Goal: Information Seeking & Learning: Learn about a topic

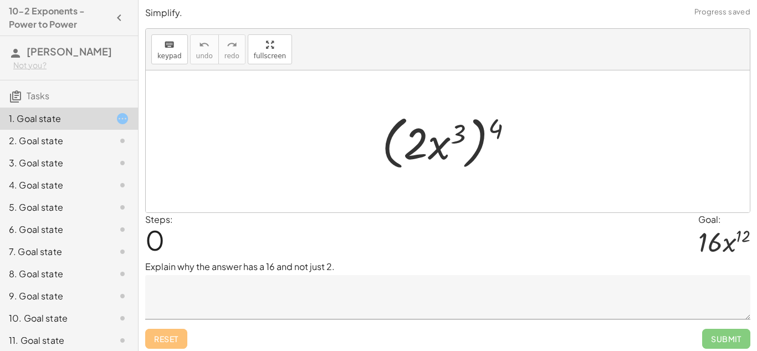
scroll to position [41, 0]
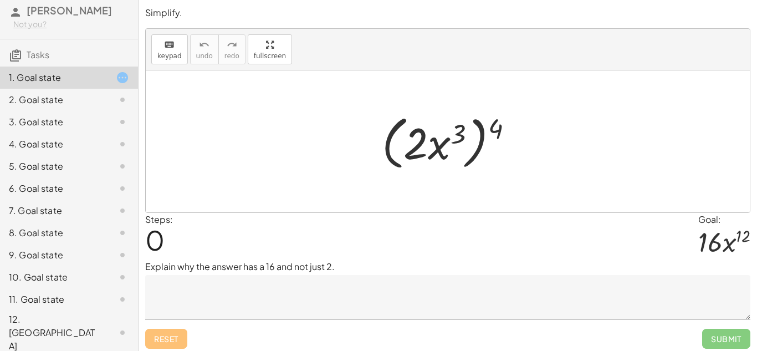
click at [107, 334] on div at bounding box center [113, 332] width 31 height 13
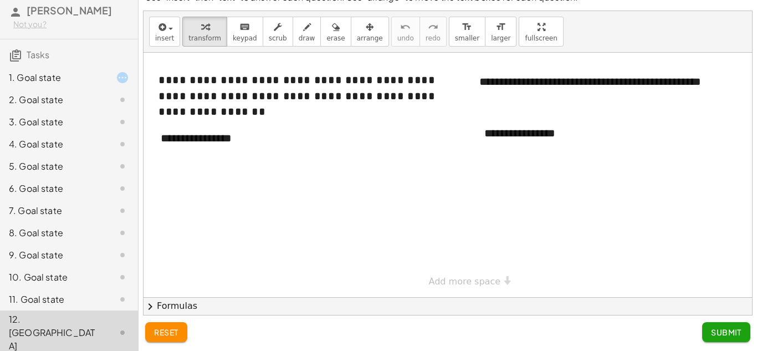
scroll to position [0, 0]
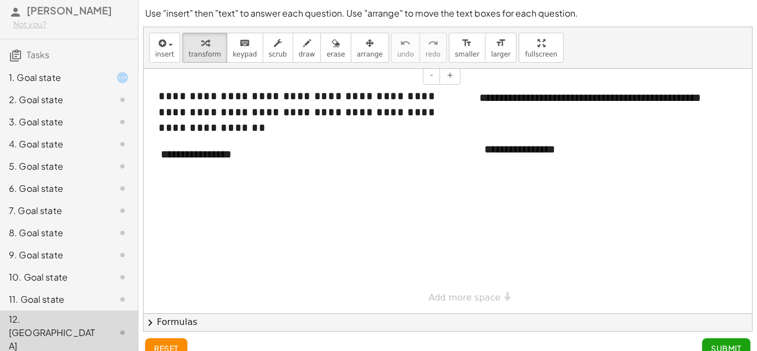
click at [353, 120] on div "**********" at bounding box center [305, 112] width 294 height 48
click at [300, 136] on button "+" at bounding box center [302, 133] width 21 height 19
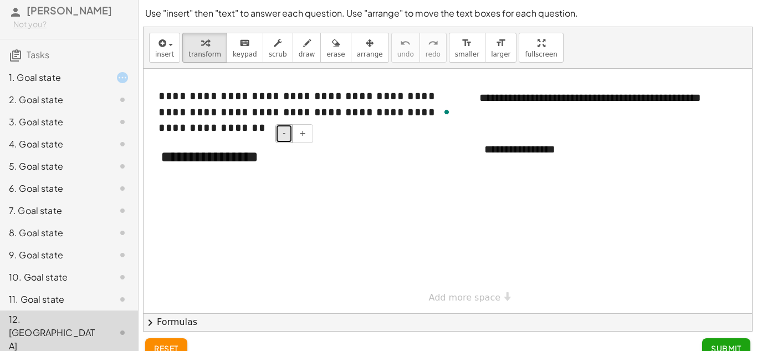
click at [288, 132] on button "-" at bounding box center [283, 133] width 17 height 19
click at [247, 163] on div "**********" at bounding box center [233, 155] width 166 height 41
click at [279, 172] on div "**********" at bounding box center [233, 155] width 166 height 41
click at [96, 284] on div "10. Goal state" at bounding box center [53, 276] width 89 height 13
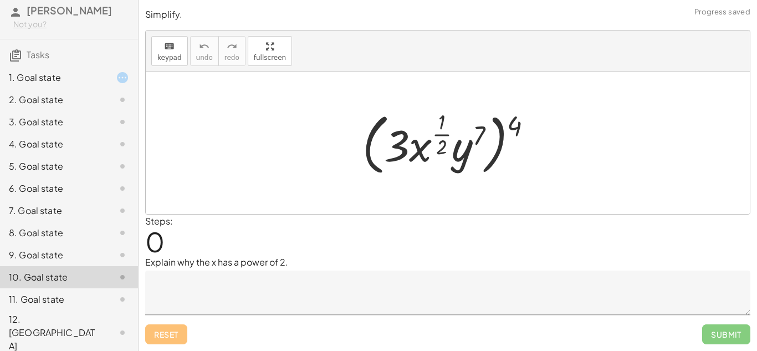
click at [91, 261] on div "9. Goal state" at bounding box center [53, 254] width 89 height 13
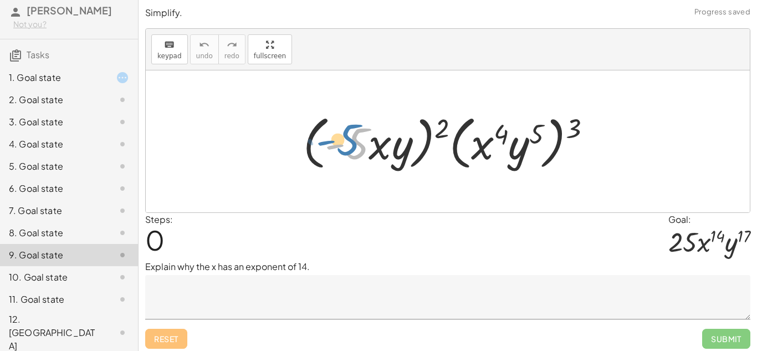
drag, startPoint x: 360, startPoint y: 146, endPoint x: 347, endPoint y: 142, distance: 13.2
click at [347, 142] on div at bounding box center [451, 142] width 308 height 64
drag, startPoint x: 440, startPoint y: 124, endPoint x: 443, endPoint y: 131, distance: 7.4
click at [443, 131] on div at bounding box center [451, 142] width 308 height 64
click at [89, 217] on div "7. Goal state" at bounding box center [53, 210] width 89 height 13
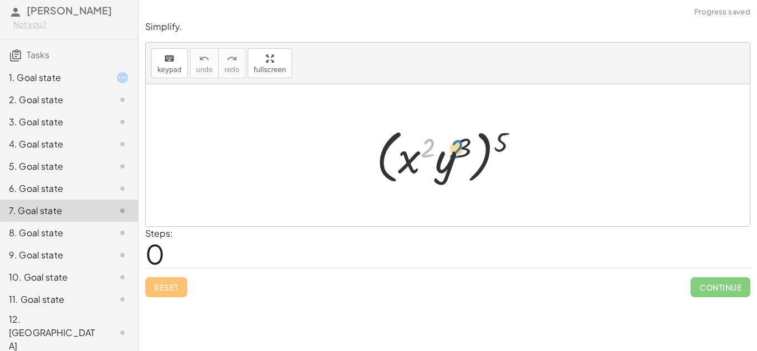
drag, startPoint x: 424, startPoint y: 150, endPoint x: 451, endPoint y: 153, distance: 27.3
click at [451, 153] on div at bounding box center [452, 156] width 162 height 64
drag, startPoint x: 503, startPoint y: 146, endPoint x: 403, endPoint y: 166, distance: 101.8
click at [403, 166] on div at bounding box center [452, 156] width 162 height 64
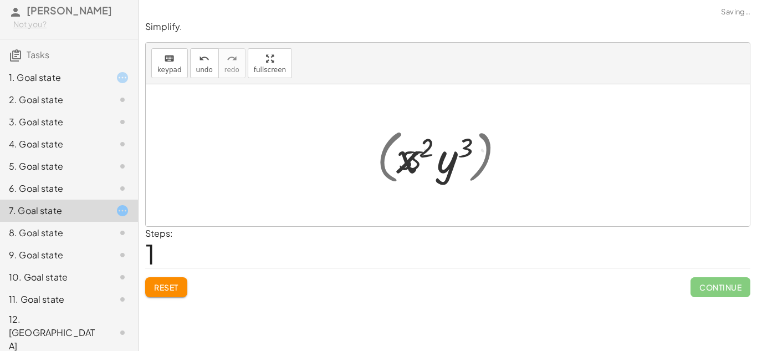
click at [476, 151] on div at bounding box center [451, 155] width 145 height 57
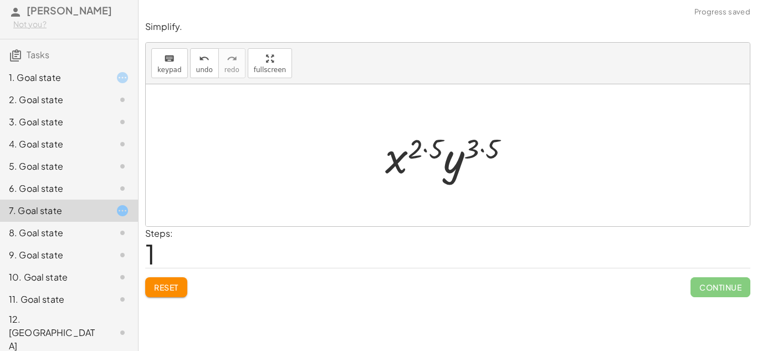
click at [482, 150] on div at bounding box center [451, 155] width 145 height 57
click at [433, 150] on div at bounding box center [452, 155] width 133 height 57
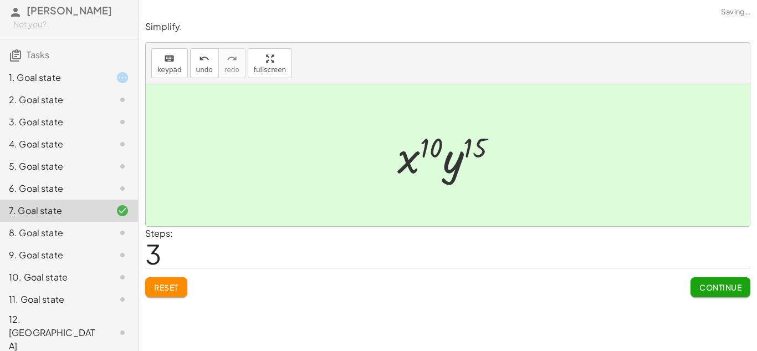
click at [707, 288] on span "Continue" at bounding box center [720, 287] width 42 height 10
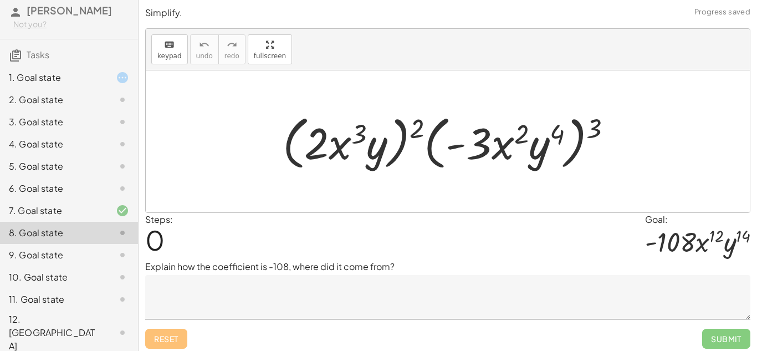
click at [114, 195] on div at bounding box center [113, 188] width 31 height 13
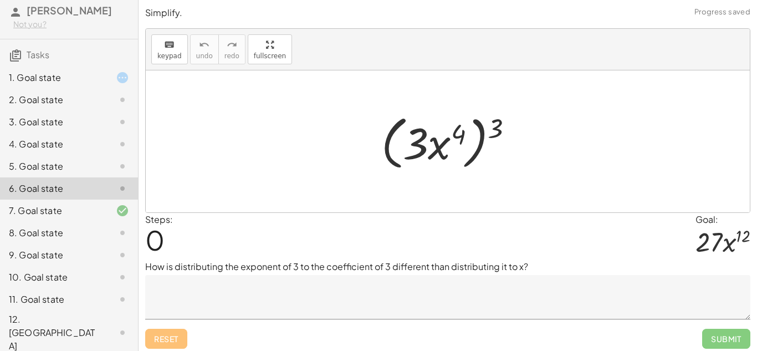
click at [483, 146] on div at bounding box center [452, 142] width 152 height 64
drag, startPoint x: 496, startPoint y: 125, endPoint x: 456, endPoint y: 129, distance: 40.6
click at [456, 129] on div at bounding box center [452, 142] width 152 height 64
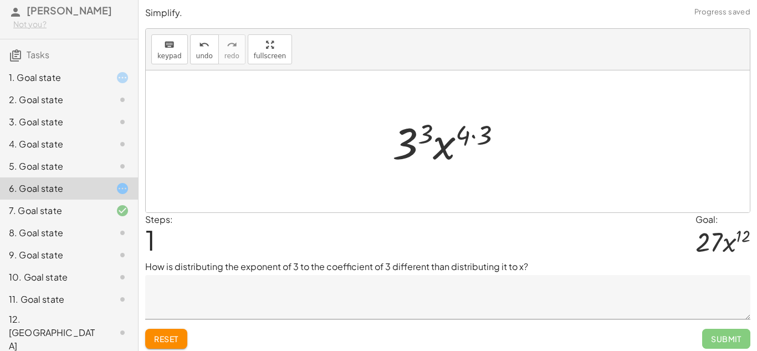
click at [475, 136] on div at bounding box center [452, 141] width 130 height 57
click at [451, 144] on div at bounding box center [451, 141] width 117 height 57
drag, startPoint x: 417, startPoint y: 141, endPoint x: 409, endPoint y: 142, distance: 7.8
click at [409, 142] on div at bounding box center [451, 141] width 117 height 57
drag, startPoint x: 477, startPoint y: 134, endPoint x: 433, endPoint y: 136, distance: 44.4
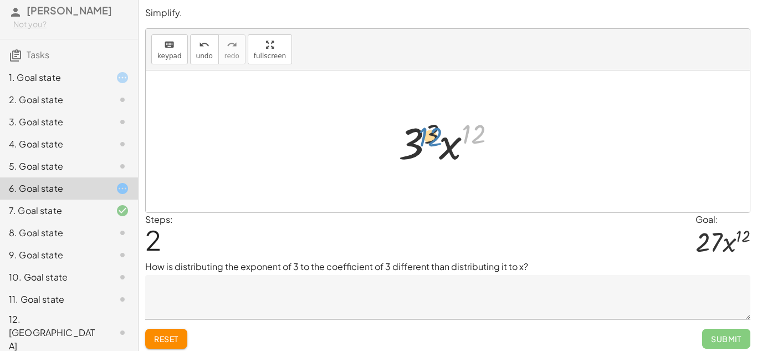
click at [433, 136] on div at bounding box center [451, 141] width 117 height 57
drag, startPoint x: 433, startPoint y: 134, endPoint x: 481, endPoint y: 132, distance: 48.2
click at [481, 132] on div at bounding box center [451, 141] width 117 height 57
click at [450, 146] on div at bounding box center [451, 141] width 117 height 57
drag, startPoint x: 451, startPoint y: 148, endPoint x: 403, endPoint y: 142, distance: 48.0
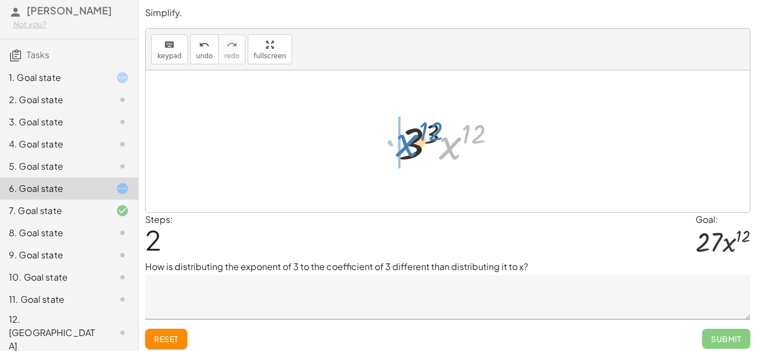
click at [403, 142] on div at bounding box center [451, 141] width 117 height 57
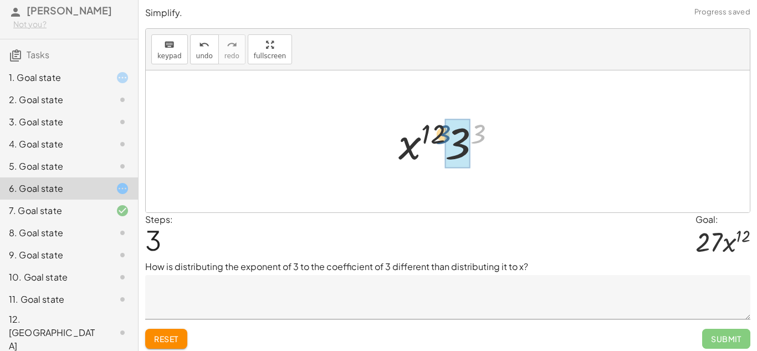
drag, startPoint x: 476, startPoint y: 133, endPoint x: 439, endPoint y: 134, distance: 36.6
click at [439, 134] on div at bounding box center [451, 141] width 117 height 57
drag, startPoint x: 482, startPoint y: 132, endPoint x: 466, endPoint y: 144, distance: 19.4
click at [466, 144] on div at bounding box center [452, 141] width 122 height 57
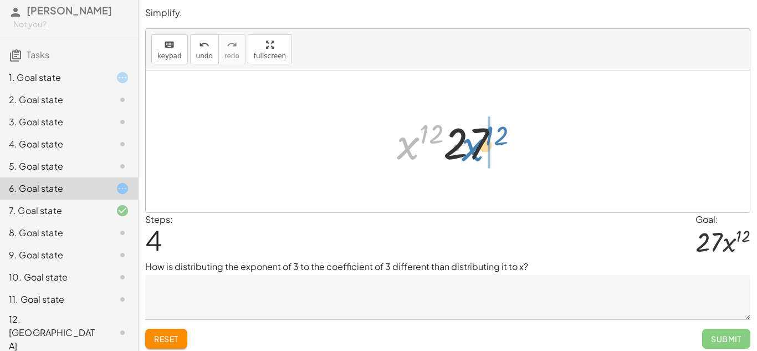
drag, startPoint x: 415, startPoint y: 145, endPoint x: 489, endPoint y: 147, distance: 73.7
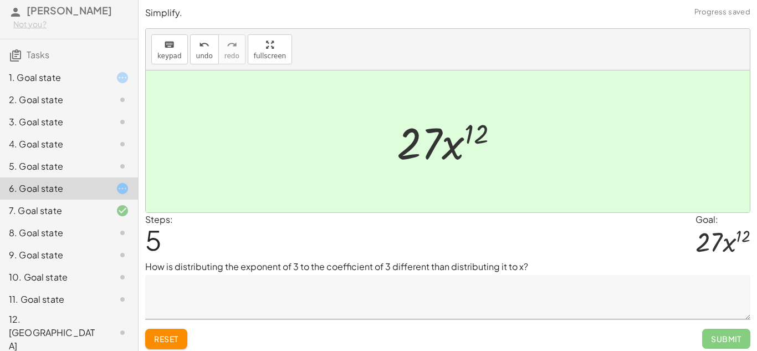
scroll to position [4, 0]
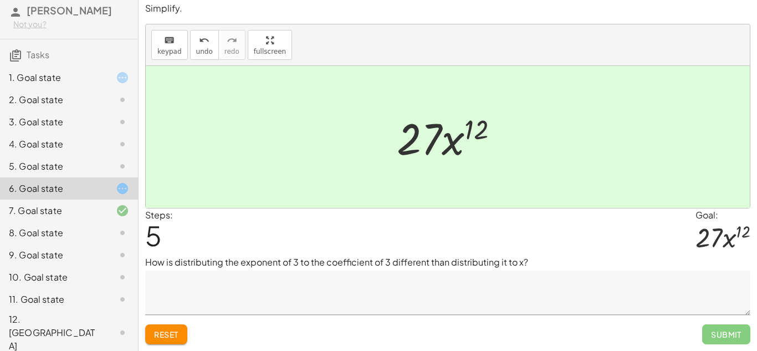
click at [325, 274] on textarea at bounding box center [447, 292] width 605 height 44
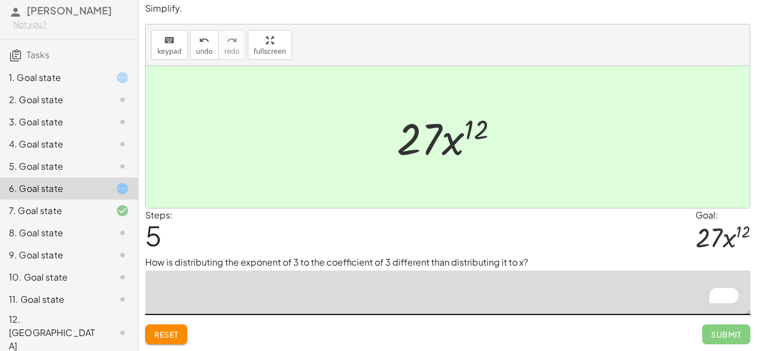
click at [108, 173] on div at bounding box center [113, 166] width 31 height 13
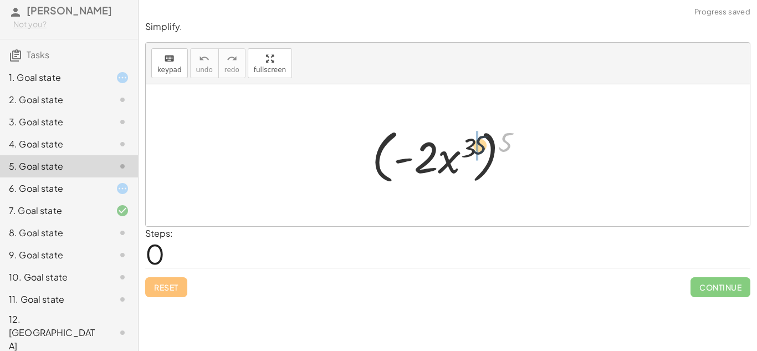
drag, startPoint x: 507, startPoint y: 138, endPoint x: 475, endPoint y: 144, distance: 32.6
click at [475, 144] on div at bounding box center [451, 156] width 171 height 64
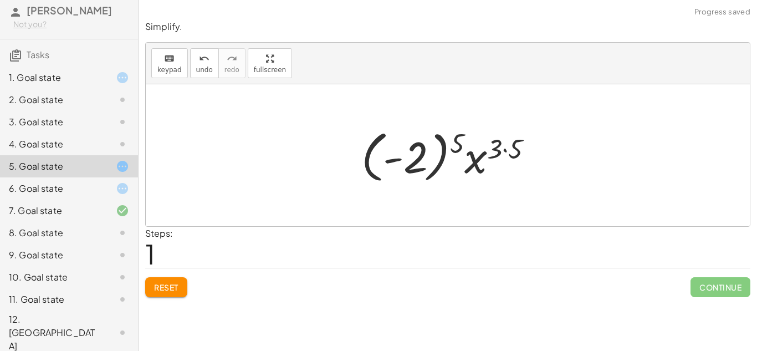
click at [506, 148] on div at bounding box center [452, 155] width 192 height 61
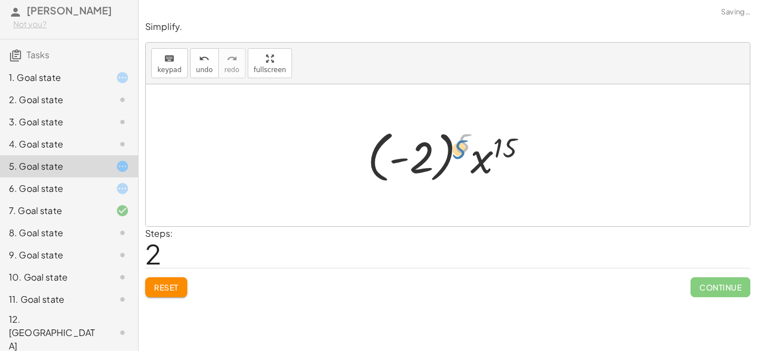
drag, startPoint x: 460, startPoint y: 143, endPoint x: 458, endPoint y: 150, distance: 6.3
click at [458, 150] on div at bounding box center [451, 155] width 179 height 61
drag, startPoint x: 423, startPoint y: 158, endPoint x: 417, endPoint y: 163, distance: 8.0
click at [417, 163] on div at bounding box center [451, 155] width 179 height 61
drag, startPoint x: 504, startPoint y: 150, endPoint x: 496, endPoint y: 151, distance: 7.8
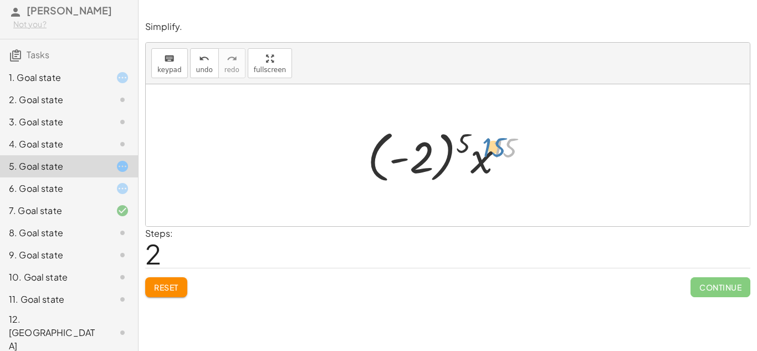
click at [496, 151] on div at bounding box center [451, 155] width 179 height 61
click at [466, 138] on div at bounding box center [451, 155] width 179 height 61
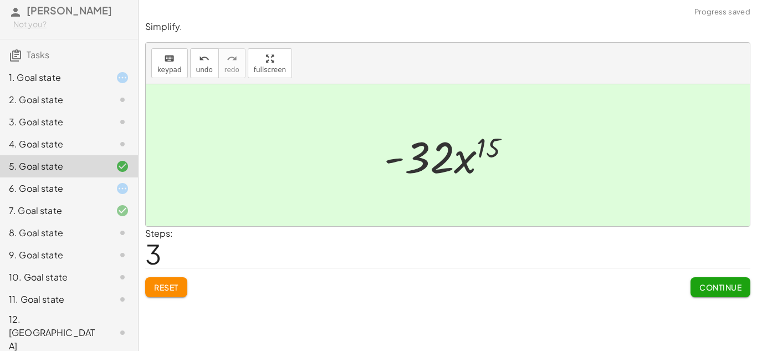
click at [740, 290] on span "Continue" at bounding box center [720, 287] width 42 height 10
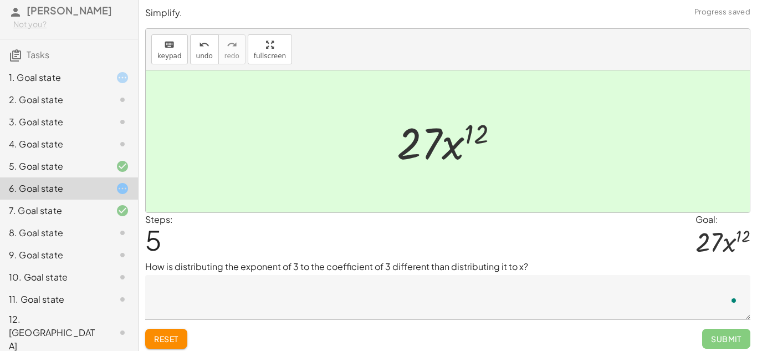
click at [106, 151] on div at bounding box center [113, 143] width 31 height 13
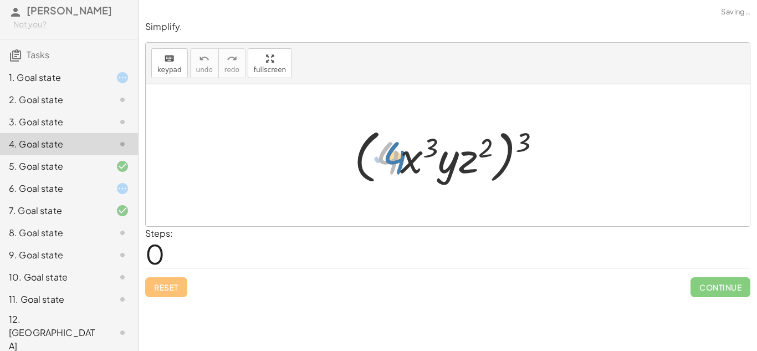
click at [397, 154] on div at bounding box center [451, 156] width 207 height 64
drag, startPoint x: 526, startPoint y: 138, endPoint x: 486, endPoint y: 145, distance: 40.3
click at [486, 145] on div at bounding box center [451, 156] width 207 height 64
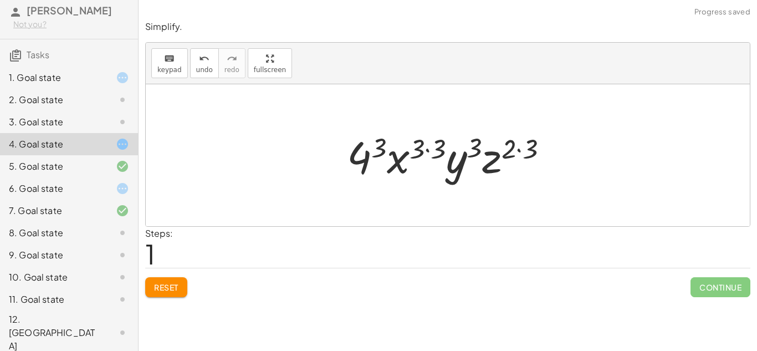
click at [519, 148] on div at bounding box center [451, 155] width 221 height 57
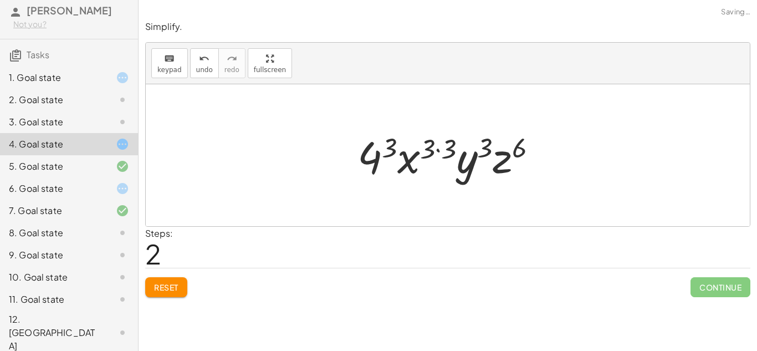
click at [436, 153] on div at bounding box center [452, 155] width 200 height 57
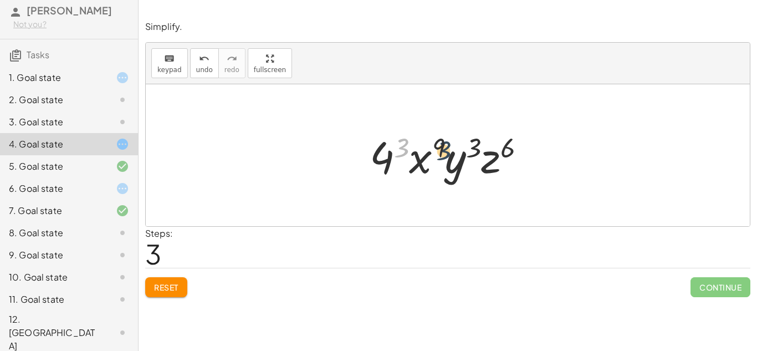
drag, startPoint x: 401, startPoint y: 146, endPoint x: 443, endPoint y: 150, distance: 42.8
click at [443, 150] on div at bounding box center [452, 155] width 176 height 57
drag, startPoint x: 439, startPoint y: 146, endPoint x: 432, endPoint y: 147, distance: 7.2
click at [432, 147] on div at bounding box center [452, 155] width 176 height 57
click at [423, 158] on div at bounding box center [452, 155] width 176 height 57
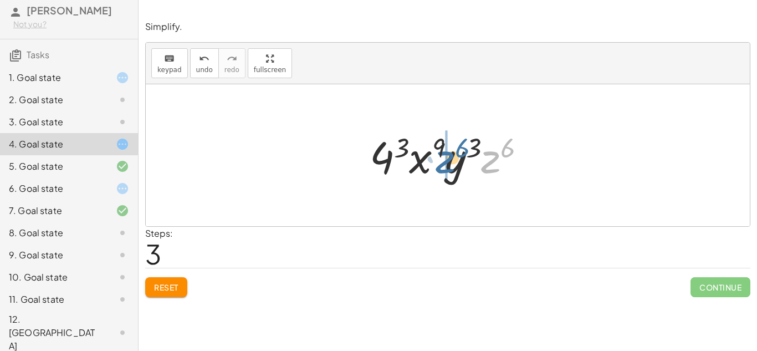
drag, startPoint x: 489, startPoint y: 166, endPoint x: 443, endPoint y: 166, distance: 46.0
click at [443, 166] on div at bounding box center [452, 155] width 176 height 57
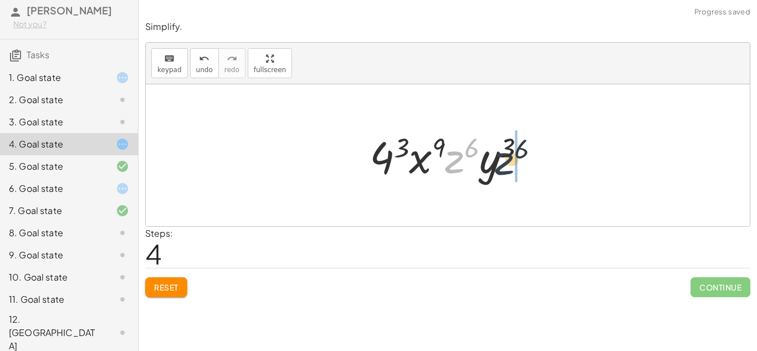
drag, startPoint x: 448, startPoint y: 166, endPoint x: 501, endPoint y: 168, distance: 52.7
click at [501, 168] on div at bounding box center [452, 155] width 176 height 57
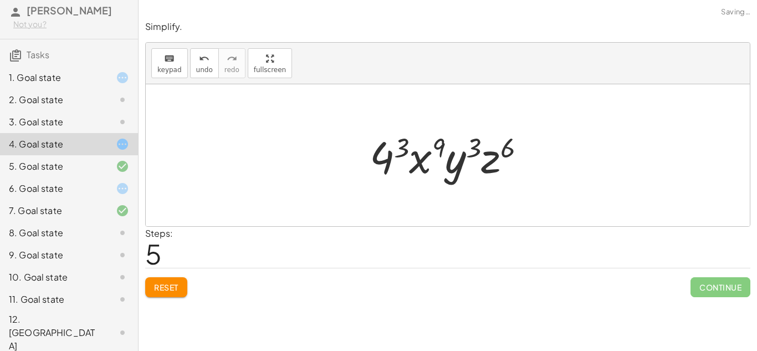
click at [387, 158] on div at bounding box center [452, 155] width 176 height 57
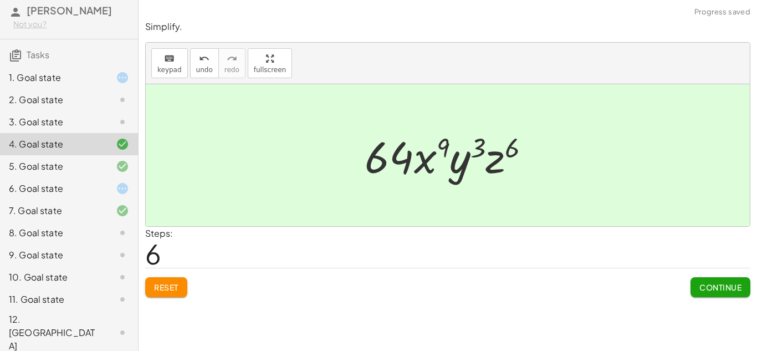
click at [402, 161] on div at bounding box center [452, 155] width 186 height 57
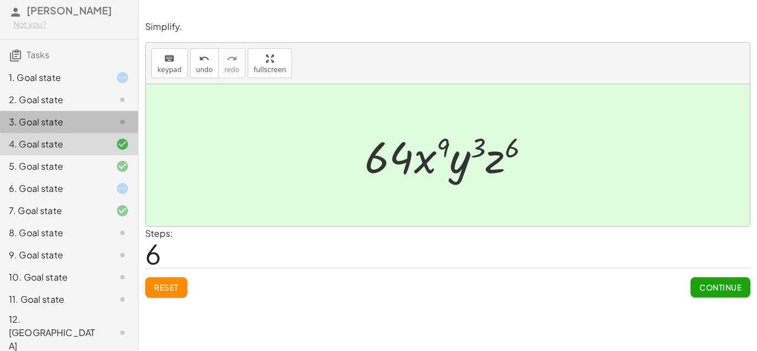
click at [107, 129] on div at bounding box center [113, 121] width 31 height 13
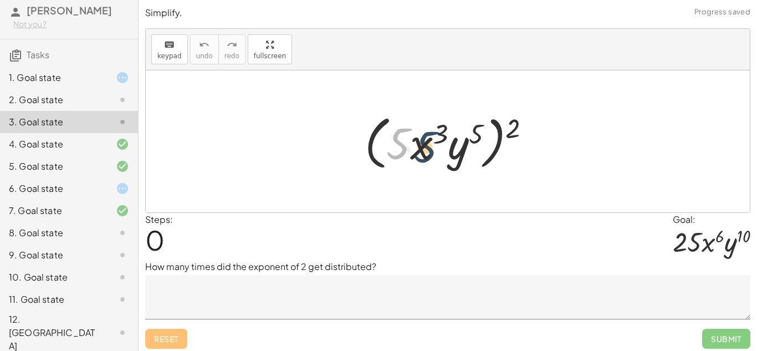
drag, startPoint x: 399, startPoint y: 146, endPoint x: 429, endPoint y: 150, distance: 29.6
click at [429, 150] on div at bounding box center [452, 142] width 186 height 64
drag, startPoint x: 507, startPoint y: 131, endPoint x: 473, endPoint y: 133, distance: 35.0
click at [473, 133] on div at bounding box center [452, 142] width 186 height 64
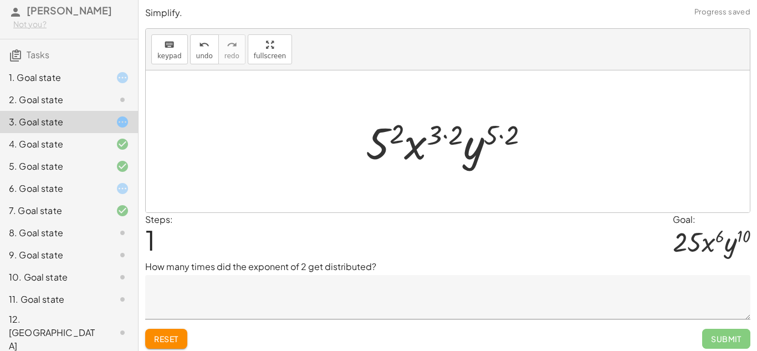
click at [446, 136] on div at bounding box center [452, 141] width 184 height 57
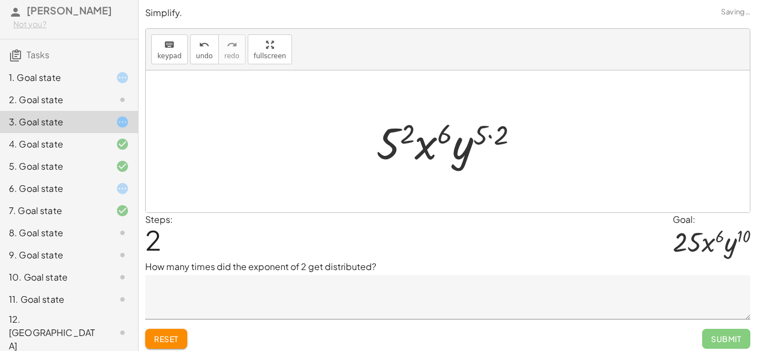
click at [489, 137] on div at bounding box center [452, 141] width 162 height 57
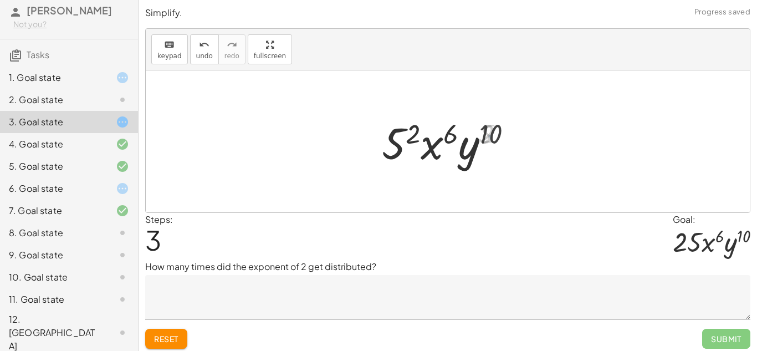
click at [413, 141] on div at bounding box center [452, 141] width 150 height 57
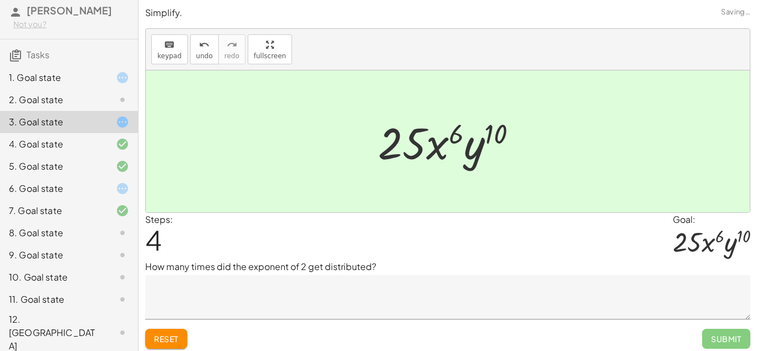
click at [83, 106] on div "2. Goal state" at bounding box center [53, 99] width 89 height 13
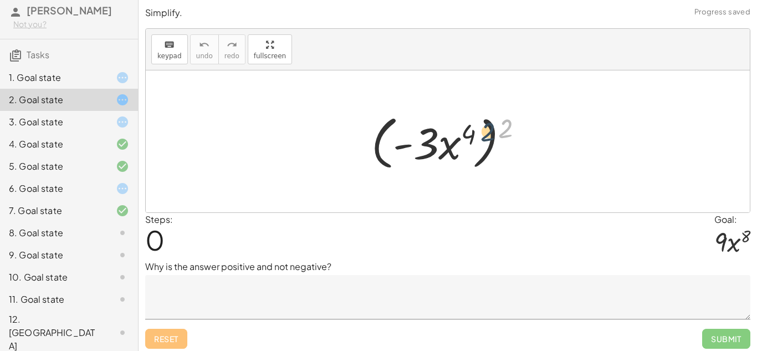
drag, startPoint x: 501, startPoint y: 132, endPoint x: 480, endPoint y: 137, distance: 21.6
click at [480, 137] on div at bounding box center [452, 142] width 172 height 64
drag, startPoint x: 507, startPoint y: 130, endPoint x: 475, endPoint y: 136, distance: 32.3
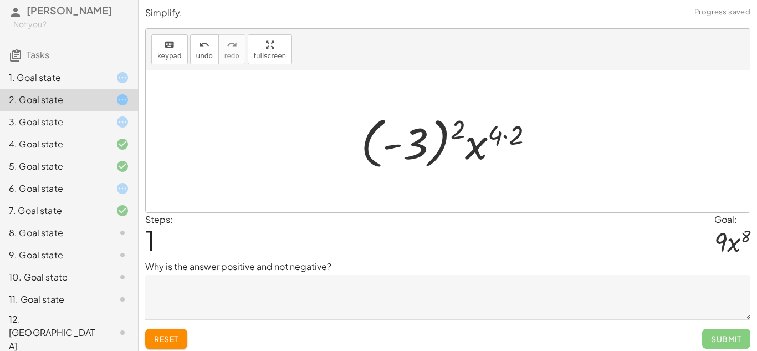
click at [505, 137] on div at bounding box center [451, 141] width 193 height 61
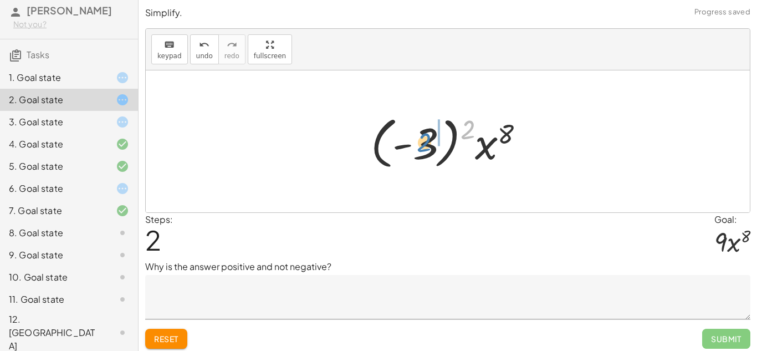
drag, startPoint x: 462, startPoint y: 134, endPoint x: 418, endPoint y: 147, distance: 46.4
click at [418, 147] on div at bounding box center [451, 141] width 173 height 61
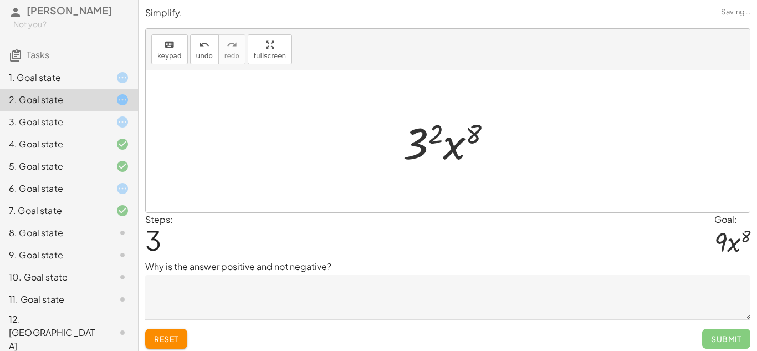
click at [425, 140] on div at bounding box center [451, 141] width 109 height 57
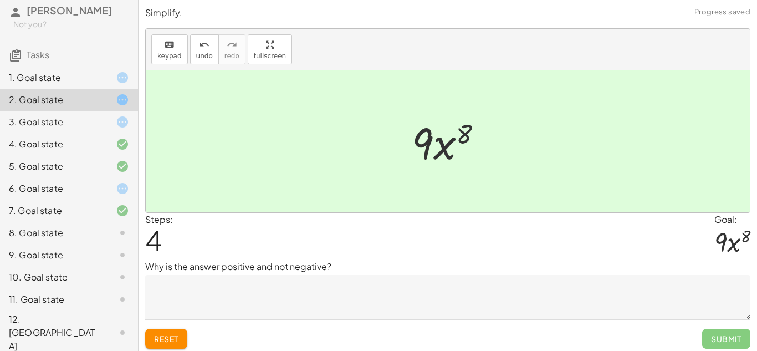
click at [92, 84] on div "1. Goal state" at bounding box center [53, 77] width 89 height 13
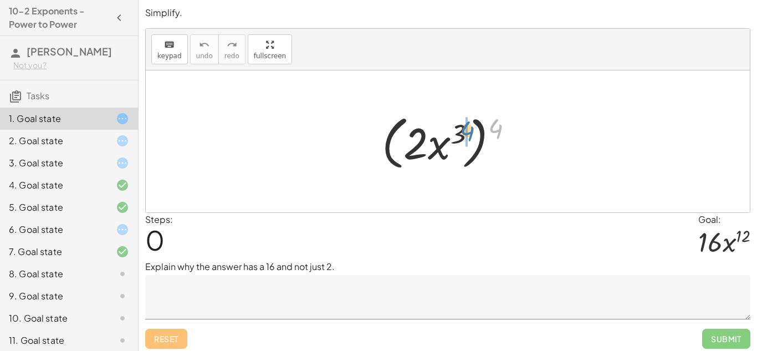
drag, startPoint x: 491, startPoint y: 128, endPoint x: 461, endPoint y: 130, distance: 30.0
click at [461, 130] on div at bounding box center [451, 142] width 151 height 64
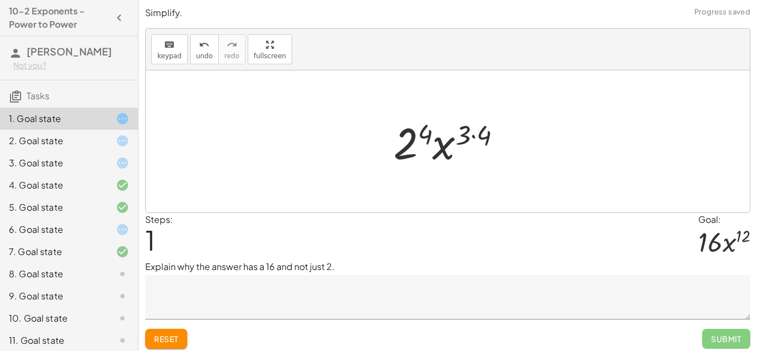
click at [474, 137] on div at bounding box center [452, 141] width 129 height 57
click at [420, 142] on div at bounding box center [452, 141] width 116 height 57
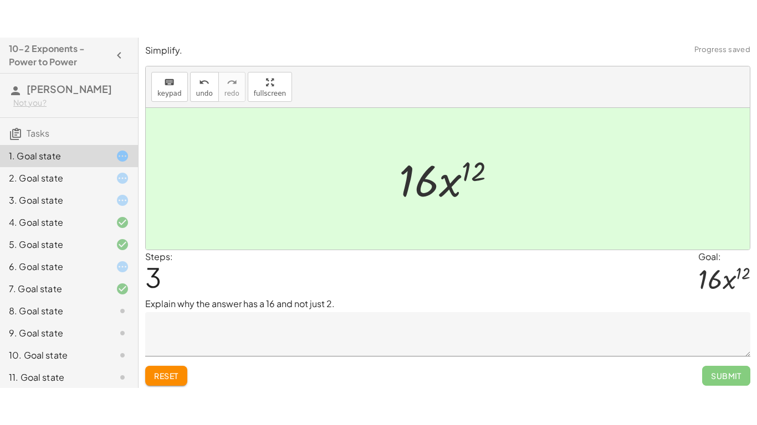
scroll to position [41, 0]
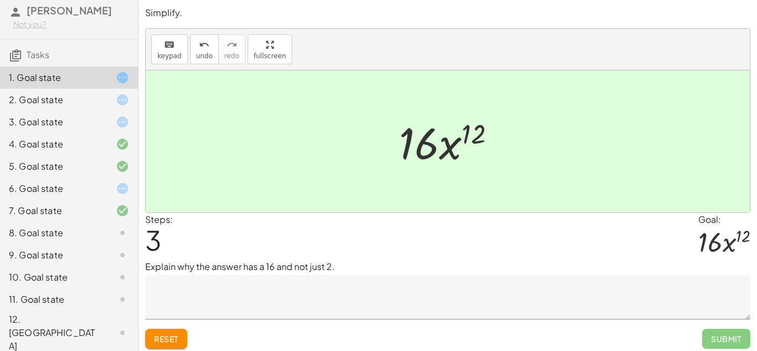
click at [121, 239] on icon at bounding box center [122, 232] width 13 height 13
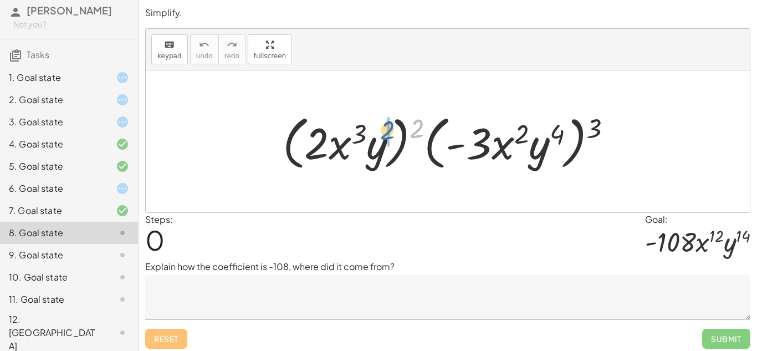
drag, startPoint x: 422, startPoint y: 122, endPoint x: 389, endPoint y: 124, distance: 32.2
click at [389, 124] on div at bounding box center [452, 142] width 350 height 64
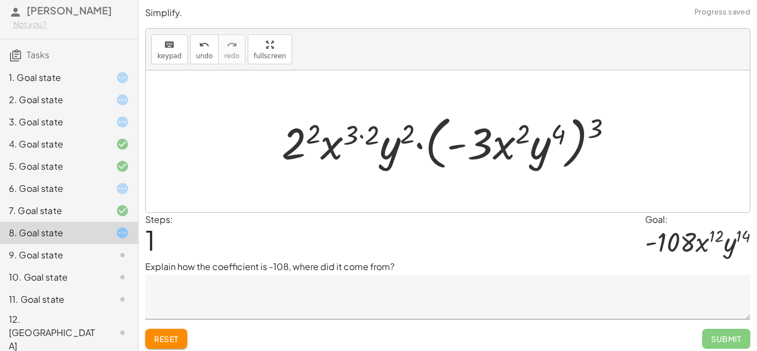
click at [361, 136] on div at bounding box center [452, 142] width 352 height 64
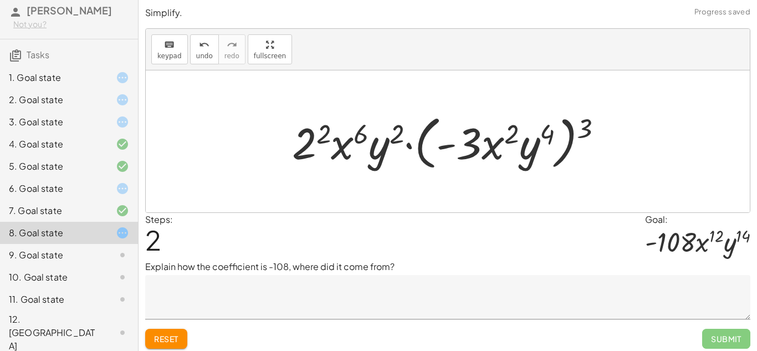
click at [313, 143] on div at bounding box center [451, 142] width 330 height 64
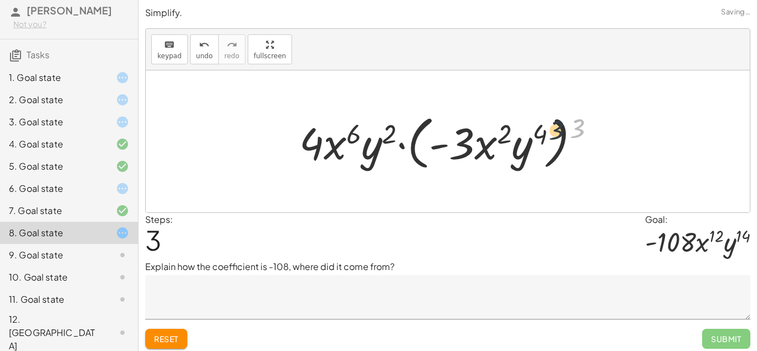
drag, startPoint x: 579, startPoint y: 130, endPoint x: 542, endPoint y: 134, distance: 36.8
click at [542, 134] on div at bounding box center [452, 142] width 316 height 64
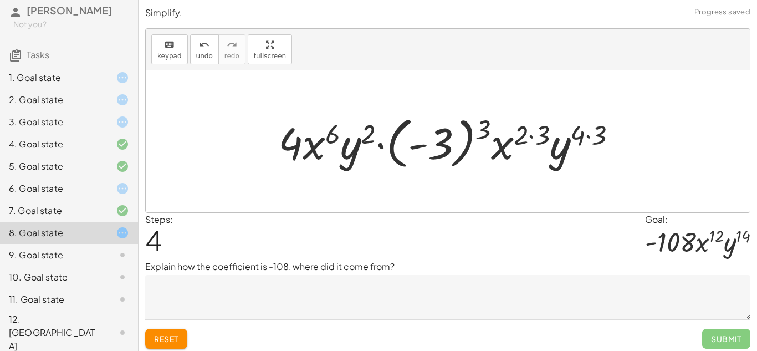
click at [587, 135] on div at bounding box center [452, 141] width 359 height 61
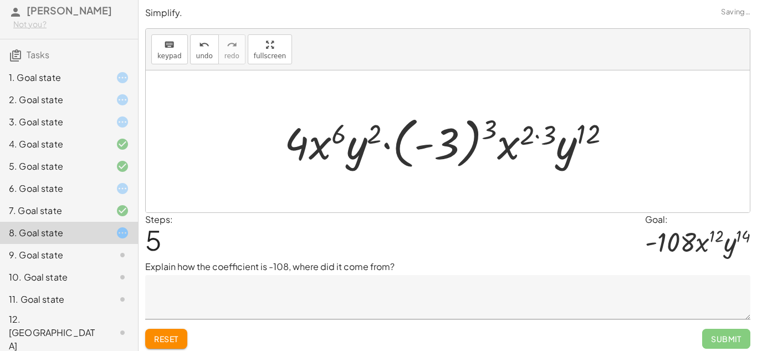
click at [540, 137] on div at bounding box center [452, 141] width 346 height 61
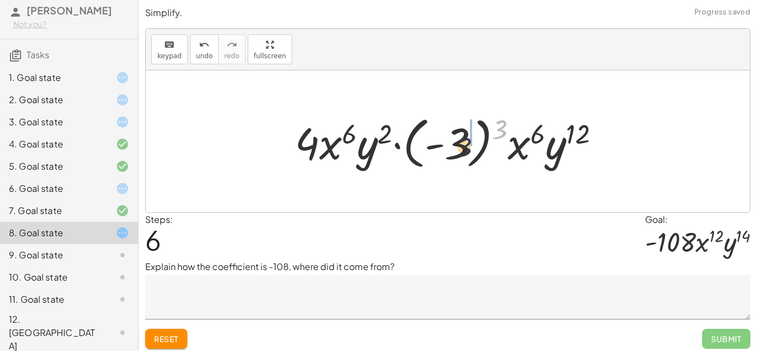
drag, startPoint x: 495, startPoint y: 132, endPoint x: 455, endPoint y: 151, distance: 44.6
click at [455, 151] on div at bounding box center [451, 141] width 325 height 61
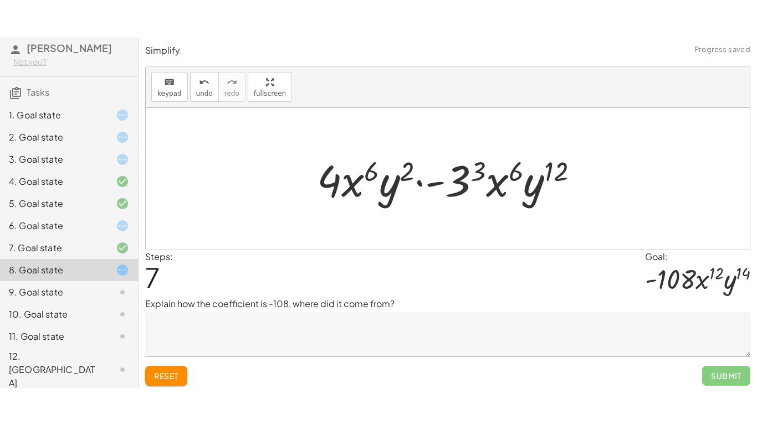
scroll to position [0, 0]
